Goal: Transaction & Acquisition: Purchase product/service

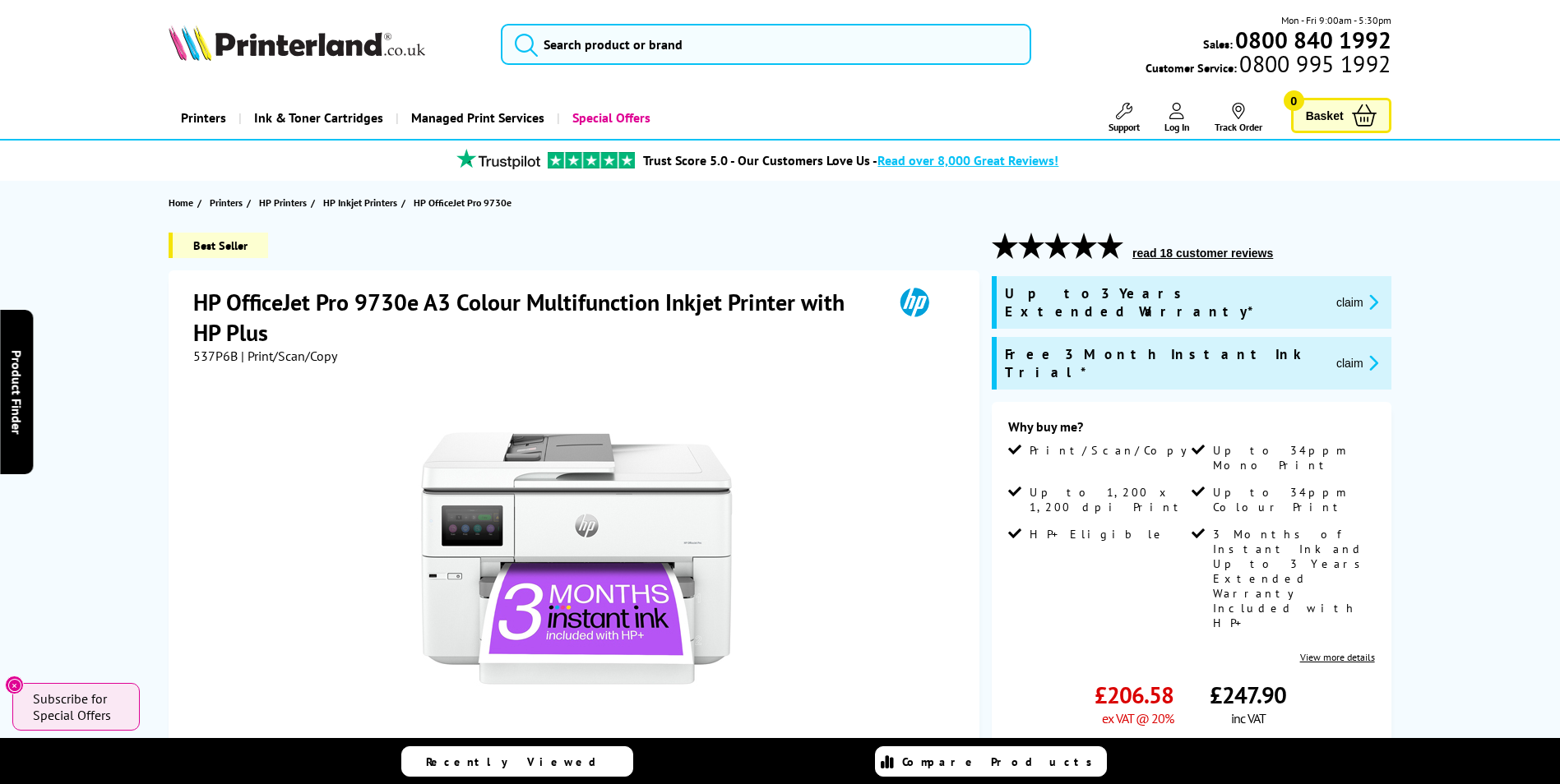
click at [229, 359] on span "537P6B" at bounding box center [215, 356] width 45 height 16
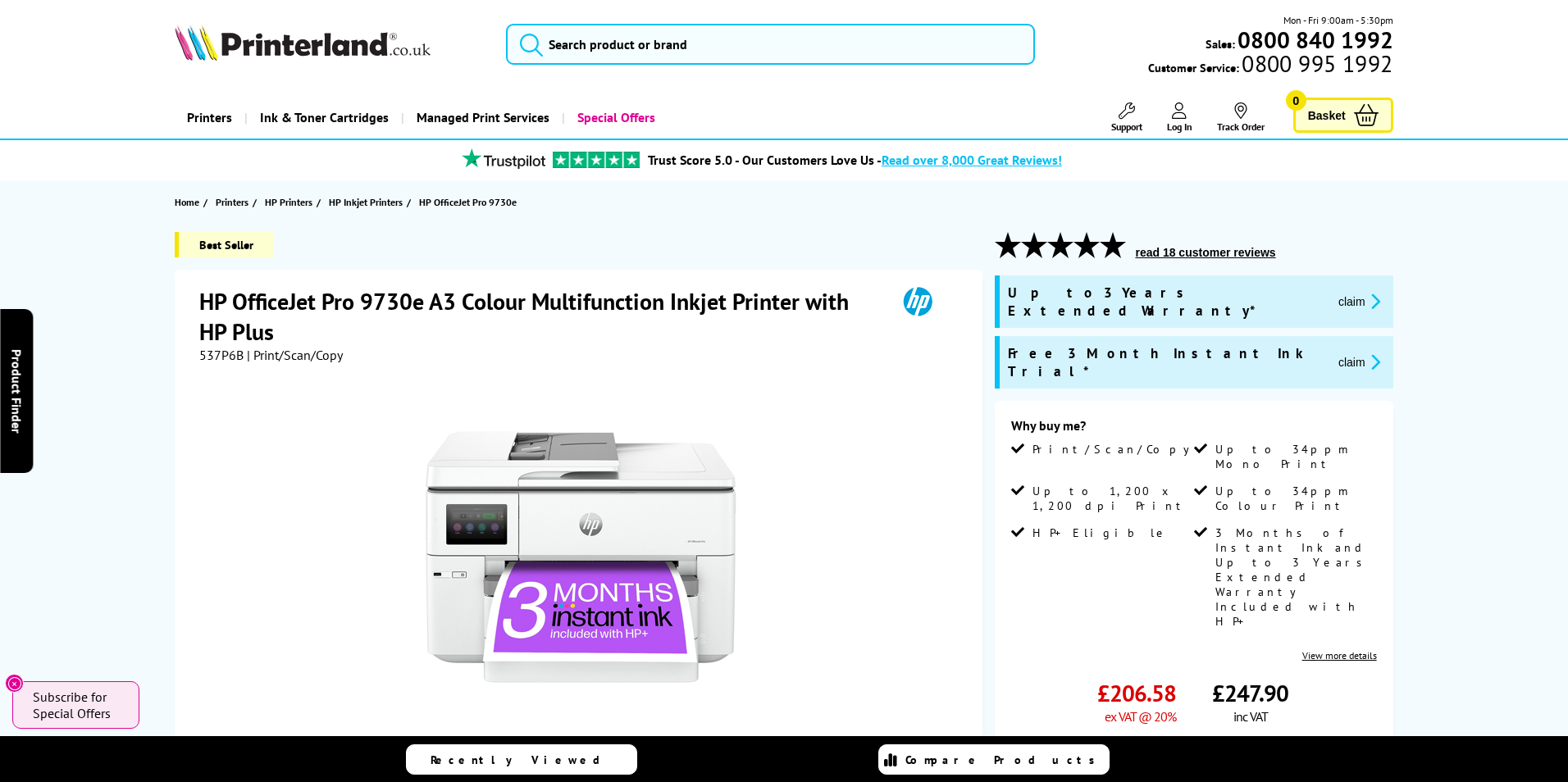
click at [0, 0] on div "Great service. Unbeatable prices. We've got you covered. At [GEOGRAPHIC_DATA], …" at bounding box center [0, 0] width 0 height 0
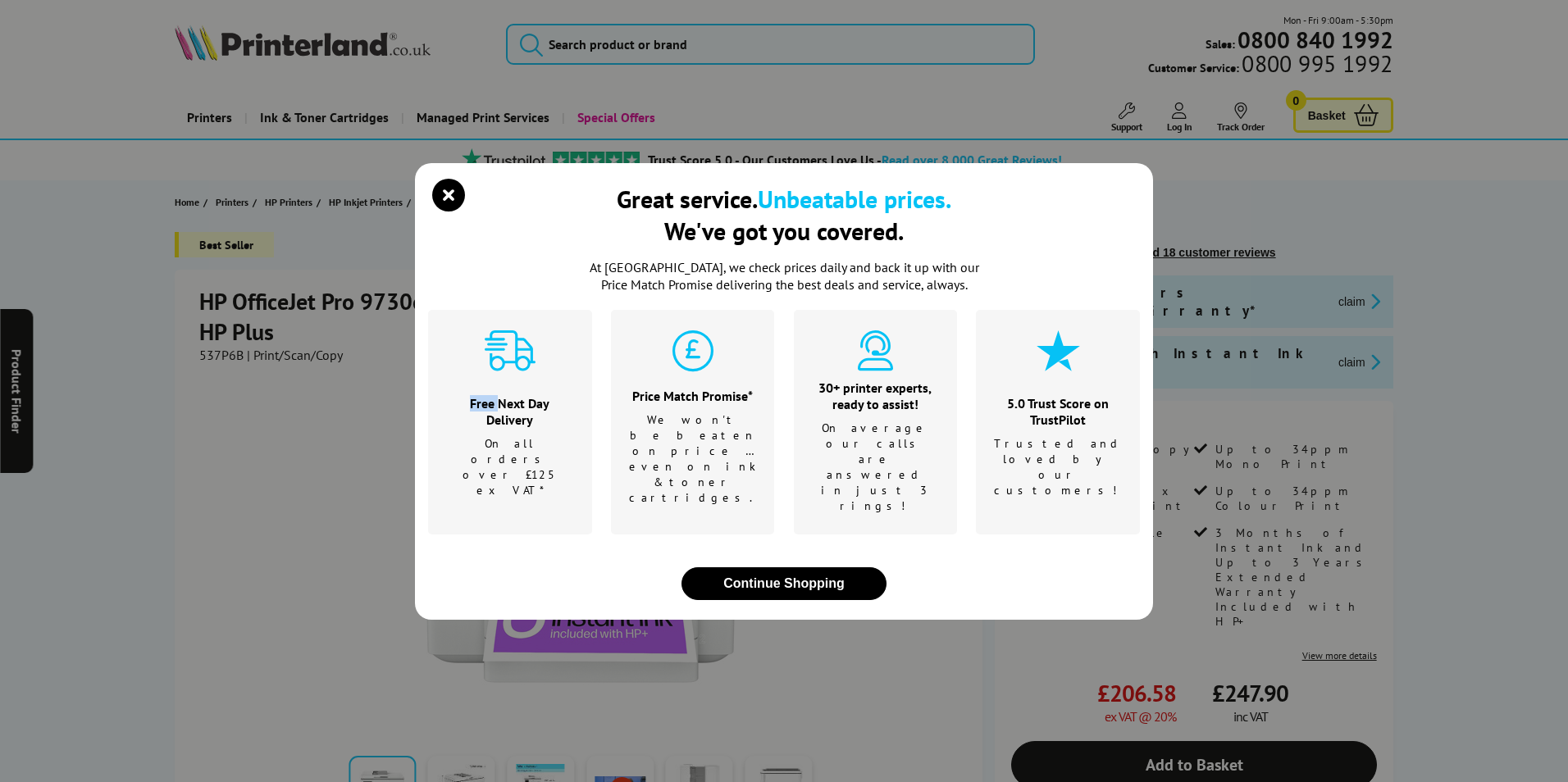
copy div "Free"
drag, startPoint x: 446, startPoint y: 223, endPoint x: 326, endPoint y: 274, distance: 130.4
click at [445, 212] on icon "close modal" at bounding box center [448, 195] width 33 height 33
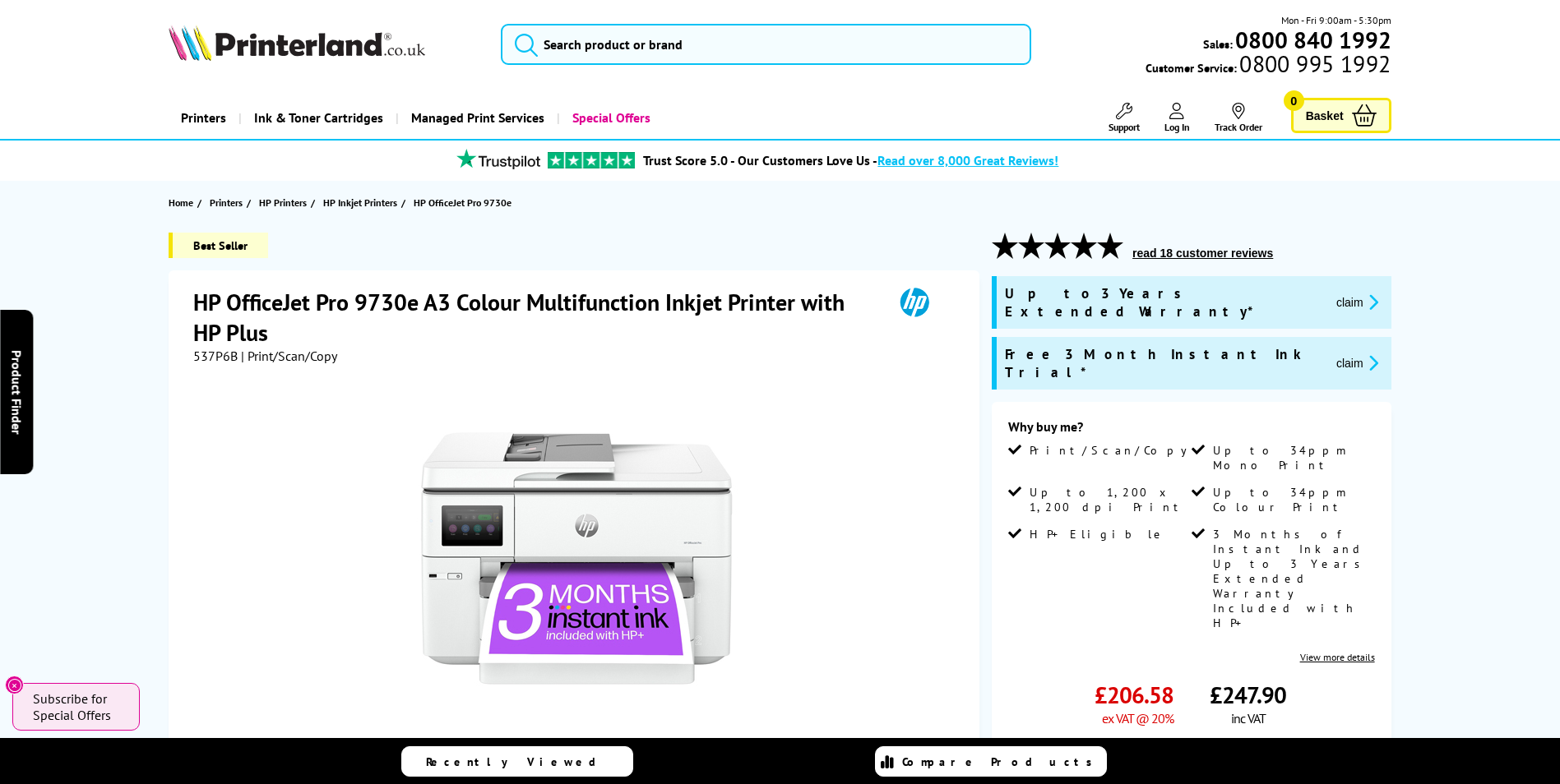
click at [209, 357] on span "537P6B" at bounding box center [215, 356] width 45 height 16
click at [208, 357] on span "537P6B" at bounding box center [215, 356] width 45 height 16
click at [210, 352] on span "537P6B" at bounding box center [215, 356] width 45 height 16
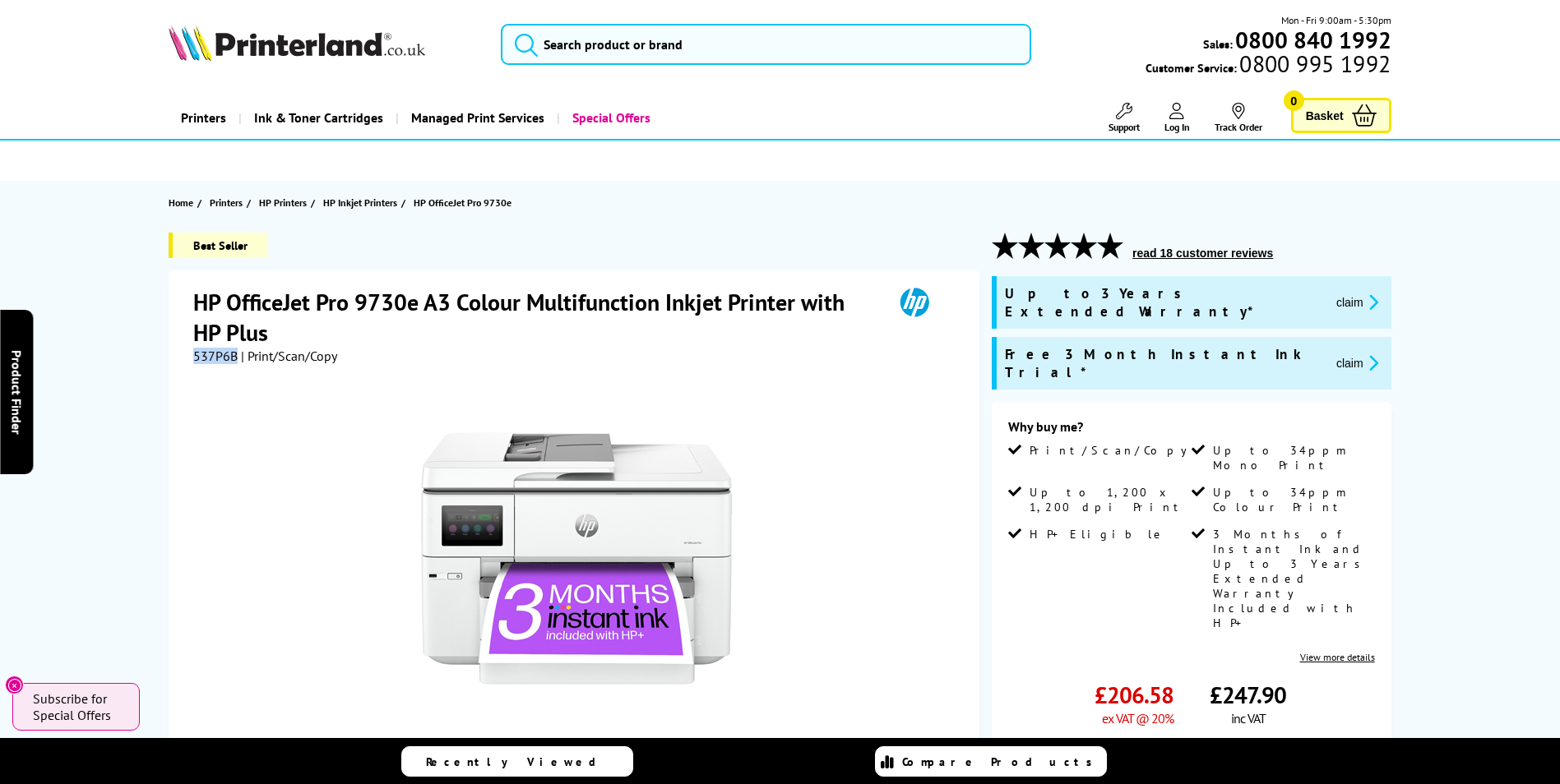
click at [224, 361] on span "537P6B" at bounding box center [215, 356] width 45 height 16
